Goal: Information Seeking & Learning: Learn about a topic

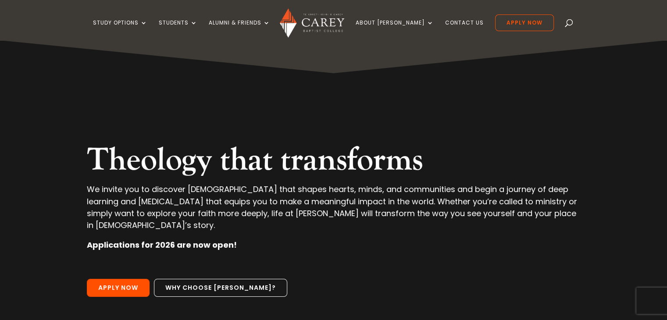
click at [569, 25] on span at bounding box center [569, 25] width 0 height 0
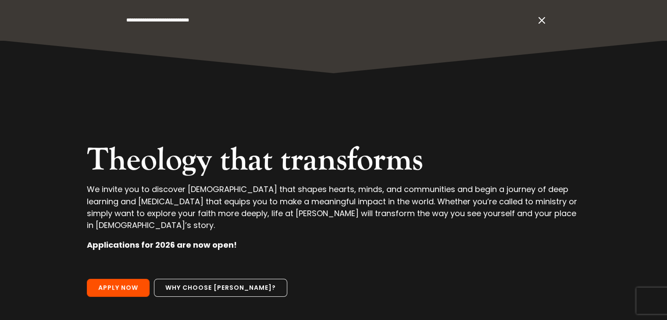
type input "**********"
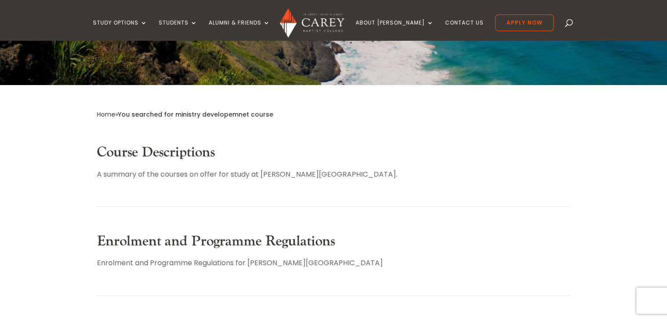
scroll to position [175, 0]
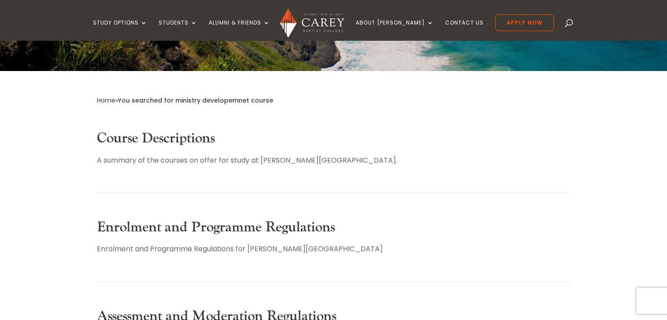
click at [190, 143] on link "Course Descriptions" at bounding box center [156, 138] width 118 height 18
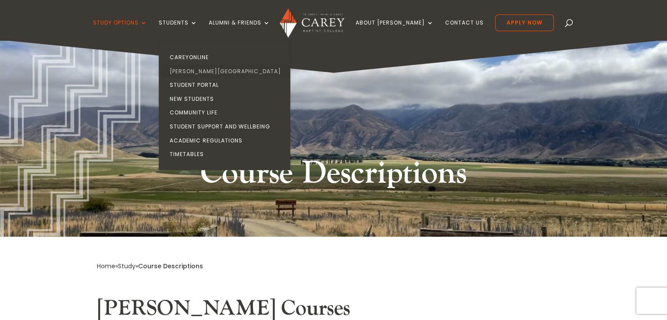
click at [200, 74] on link "[PERSON_NAME][GEOGRAPHIC_DATA]" at bounding box center [227, 71] width 132 height 14
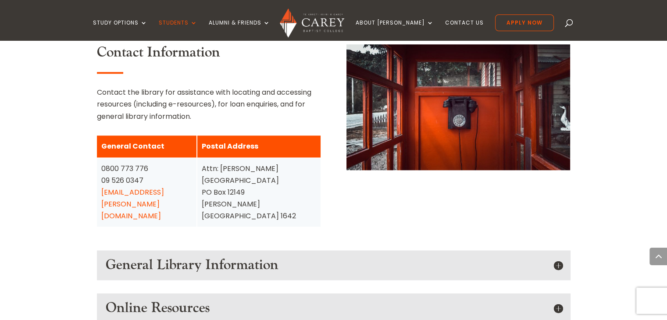
scroll to position [1096, 0]
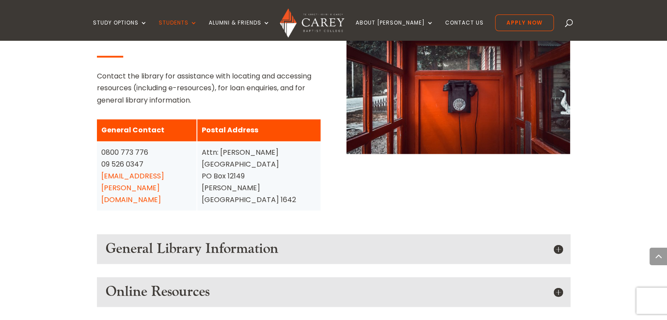
click at [552, 241] on h5 "General Library Information" at bounding box center [334, 249] width 456 height 17
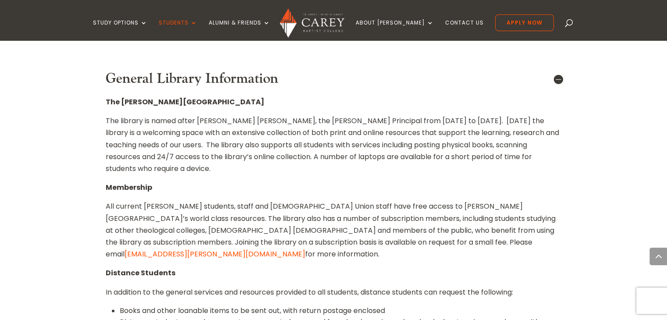
scroll to position [1272, 0]
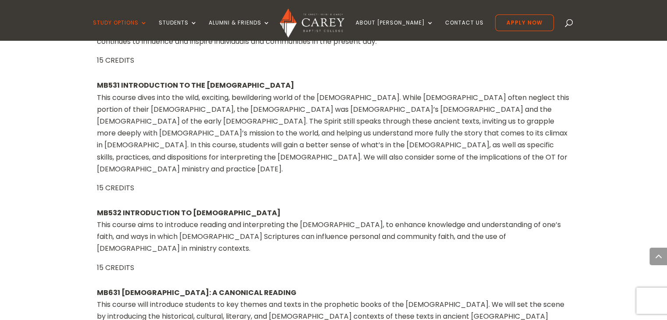
scroll to position [877, 0]
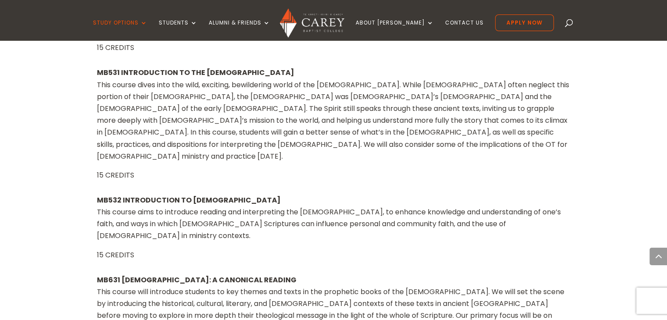
click at [558, 20] on div "Study Options Certificate in Christian Leadership (Micro-credential) Intermissi…" at bounding box center [333, 20] width 640 height 40
click at [556, 20] on div "Study Options Certificate in Christian Leadership (Micro-credential) Intermissi…" at bounding box center [333, 20] width 640 height 40
click at [569, 25] on span at bounding box center [569, 25] width 0 height 0
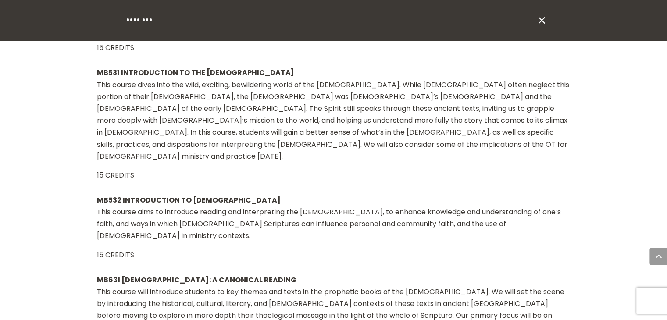
paste input "**********"
type input "**********"
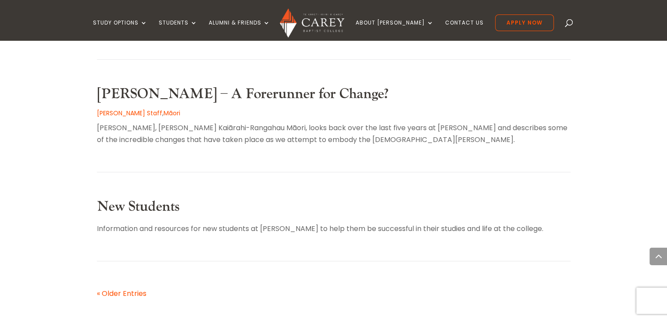
scroll to position [614, 0]
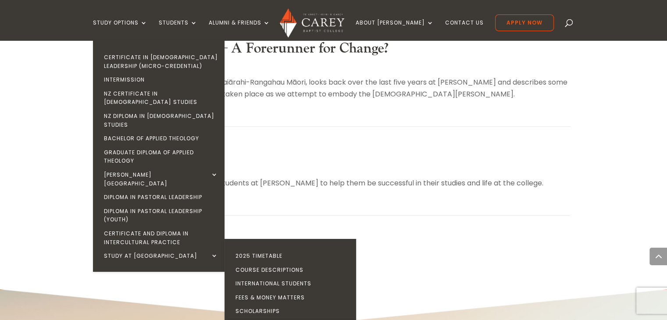
click at [280, 318] on link "Special Interest Study" at bounding box center [293, 325] width 132 height 14
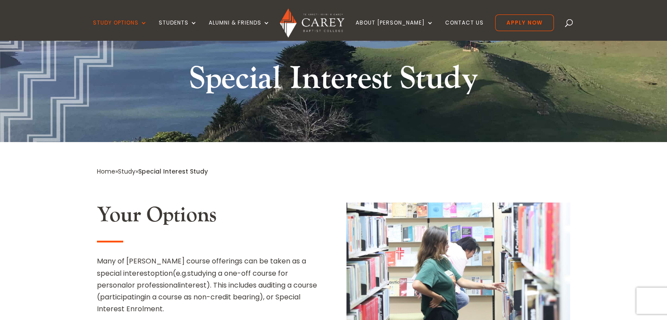
scroll to position [88, 0]
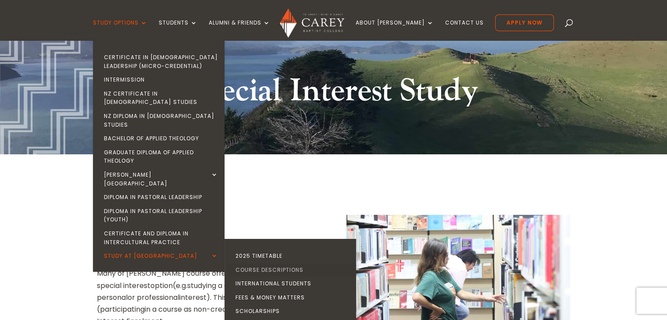
click at [285, 263] on link "Course Descriptions" at bounding box center [293, 270] width 132 height 14
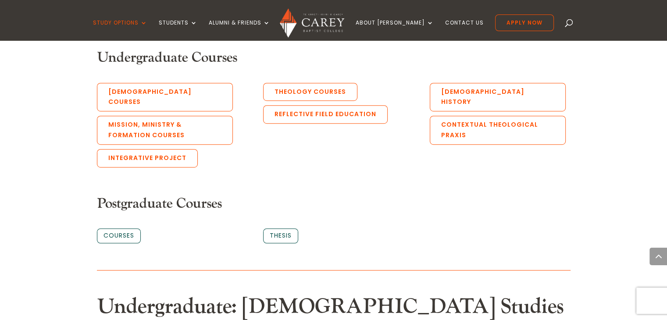
scroll to position [526, 0]
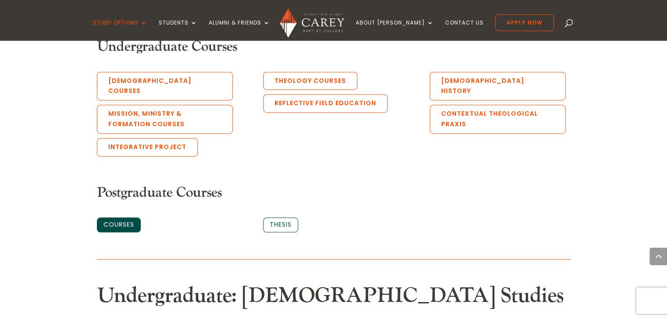
click at [132, 217] on link "Courses" at bounding box center [119, 224] width 44 height 15
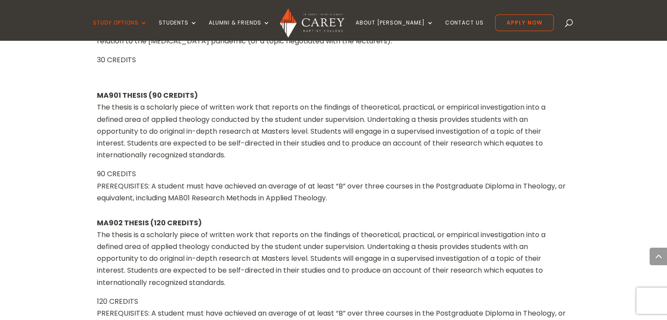
scroll to position [10937, 0]
